Goal: Find specific page/section: Find specific page/section

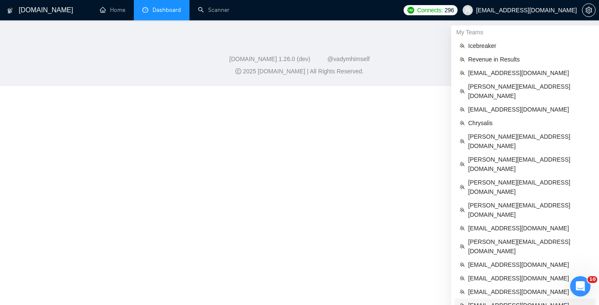
scroll to position [338, 0]
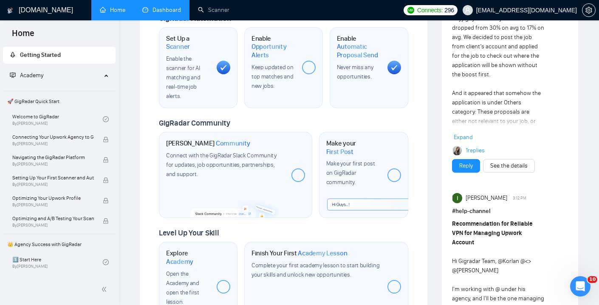
click at [158, 14] on link "Dashboard" at bounding box center [161, 9] width 39 height 7
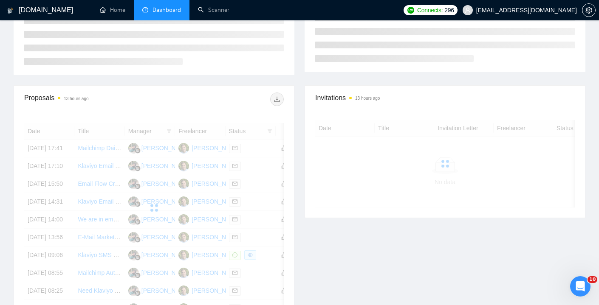
scroll to position [169, 0]
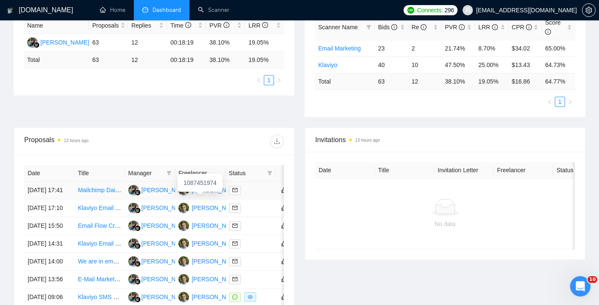
click at [207, 194] on div "[PERSON_NAME]" at bounding box center [215, 190] width 49 height 9
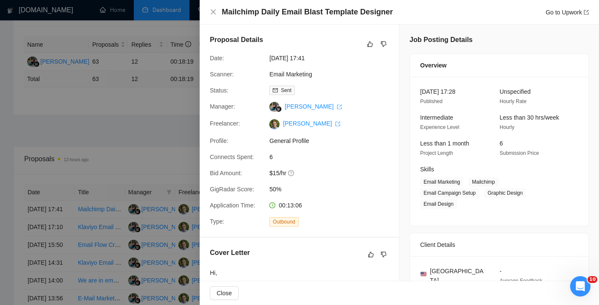
scroll to position [150, 0]
click at [100, 128] on div at bounding box center [299, 152] width 599 height 305
